Goal: Information Seeking & Learning: Compare options

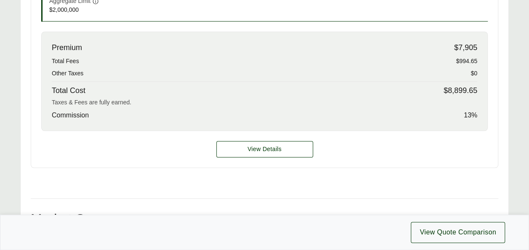
scroll to position [417, 0]
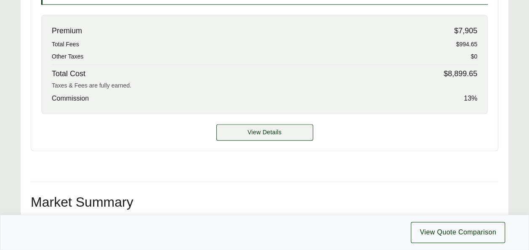
click at [269, 132] on span "View Details" at bounding box center [264, 132] width 34 height 9
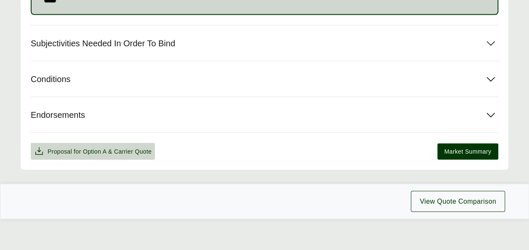
scroll to position [754, 0]
click at [495, 110] on icon at bounding box center [490, 114] width 15 height 15
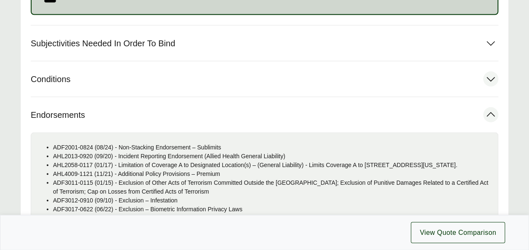
click at [491, 82] on icon at bounding box center [490, 78] width 15 height 15
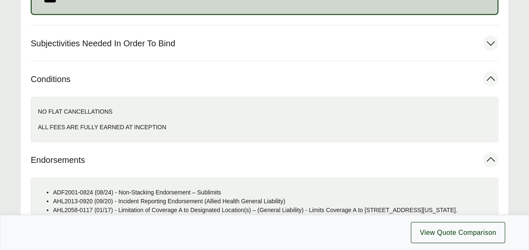
click at [489, 42] on icon at bounding box center [490, 43] width 8 height 5
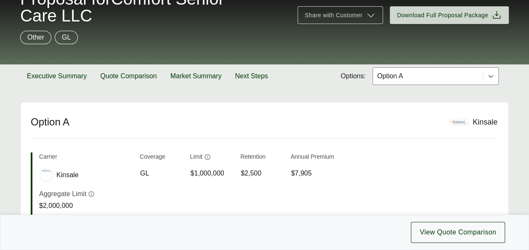
scroll to position [70, 0]
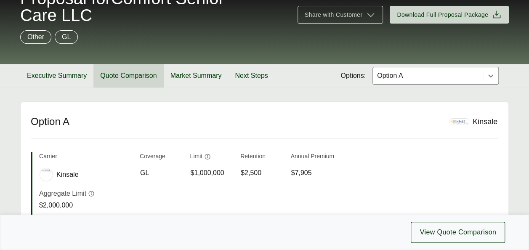
click at [117, 76] on button "Quote Comparison" at bounding box center [128, 76] width 70 height 24
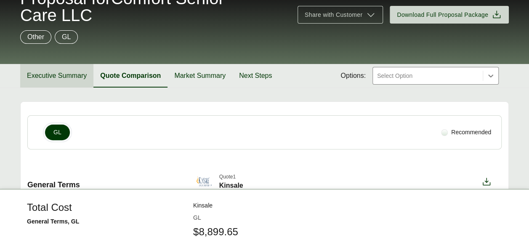
click at [62, 76] on button "Executive Summary" at bounding box center [56, 76] width 73 height 24
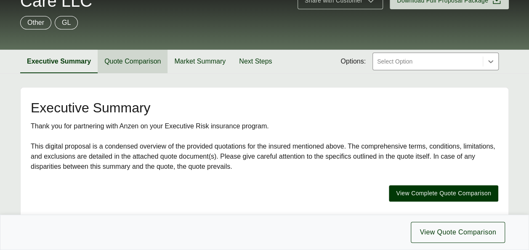
scroll to position [61, 0]
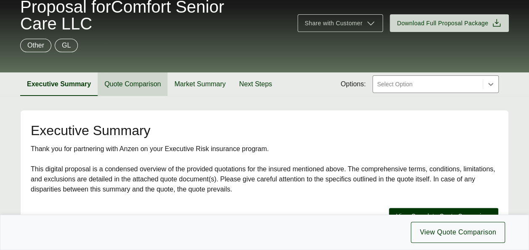
click at [117, 89] on button "Quote Comparison" at bounding box center [133, 84] width 70 height 24
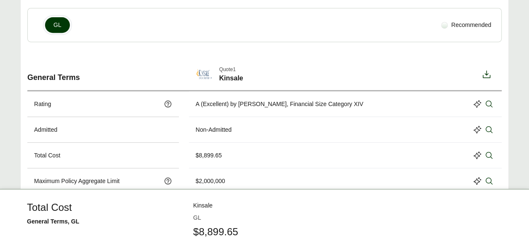
scroll to position [114, 0]
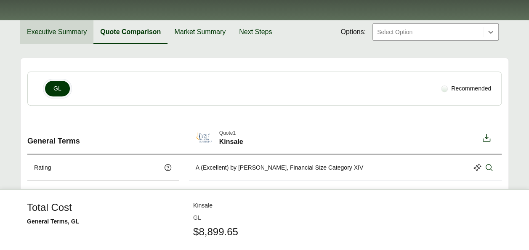
click at [62, 39] on button "Executive Summary" at bounding box center [56, 32] width 73 height 24
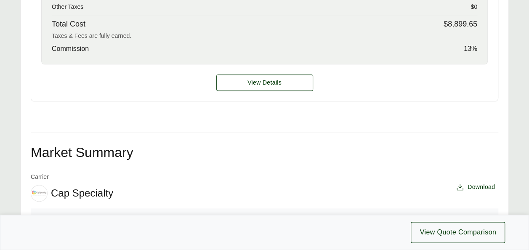
scroll to position [468, 0]
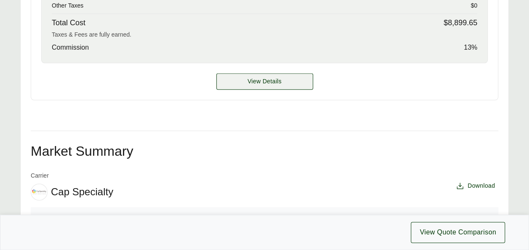
click at [251, 77] on span "View Details" at bounding box center [264, 81] width 34 height 9
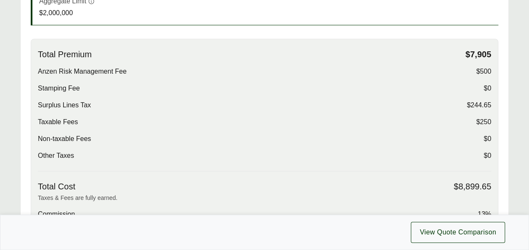
scroll to position [262, 0]
drag, startPoint x: 477, startPoint y: 126, endPoint x: 494, endPoint y: 127, distance: 16.8
click at [494, 127] on div "Total Premium $7,905 Anzen Risk Management Fee $500 Stamping Fee $0 Surplus Lin…" at bounding box center [264, 134] width 467 height 191
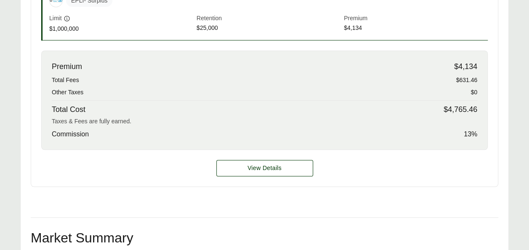
scroll to position [331, 0]
click at [275, 167] on span "View Details" at bounding box center [264, 167] width 34 height 9
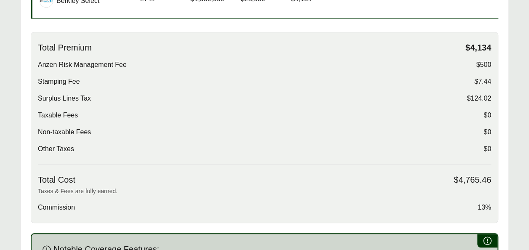
scroll to position [248, 0]
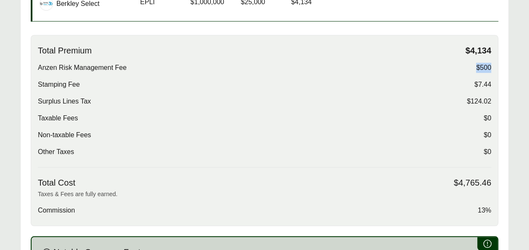
drag, startPoint x: 472, startPoint y: 67, endPoint x: 495, endPoint y: 66, distance: 23.1
click at [495, 66] on div "Total Premium $4,134 Anzen Risk Management Fee $500 Stamping Fee $7.44 Surplus …" at bounding box center [264, 130] width 467 height 191
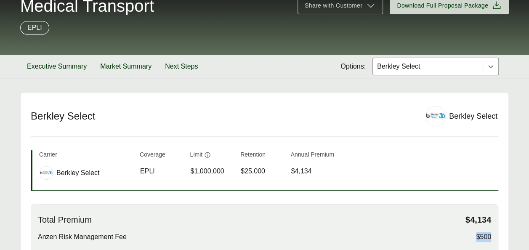
scroll to position [79, 0]
drag, startPoint x: 32, startPoint y: 111, endPoint x: 107, endPoint y: 125, distance: 76.5
click at [107, 125] on header "Berkley Select Berkley Select" at bounding box center [264, 121] width 467 height 31
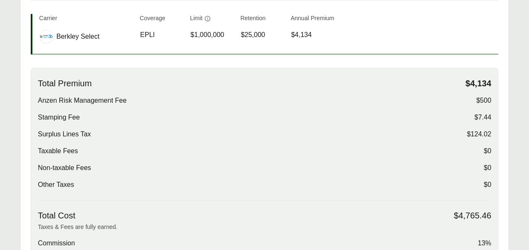
scroll to position [215, 0]
drag, startPoint x: 467, startPoint y: 133, endPoint x: 489, endPoint y: 135, distance: 22.0
click at [489, 135] on span "$124.02" at bounding box center [479, 134] width 24 height 10
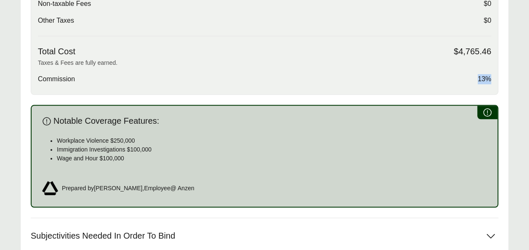
drag, startPoint x: 474, startPoint y: 77, endPoint x: 502, endPoint y: 77, distance: 28.2
click at [502, 77] on div "Options: Berkley Select Berkley Select Berkley Select Carrier Coverage Limit Re…" at bounding box center [264, 77] width 489 height 571
